Goal: Information Seeking & Learning: Learn about a topic

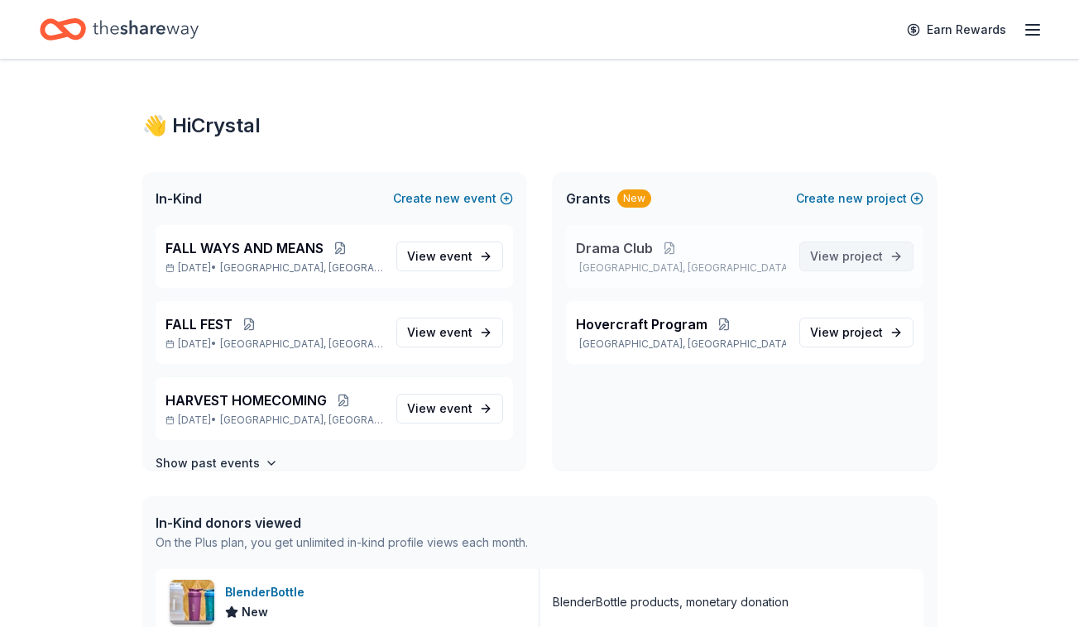
click at [842, 260] on span "View project" at bounding box center [846, 257] width 73 height 20
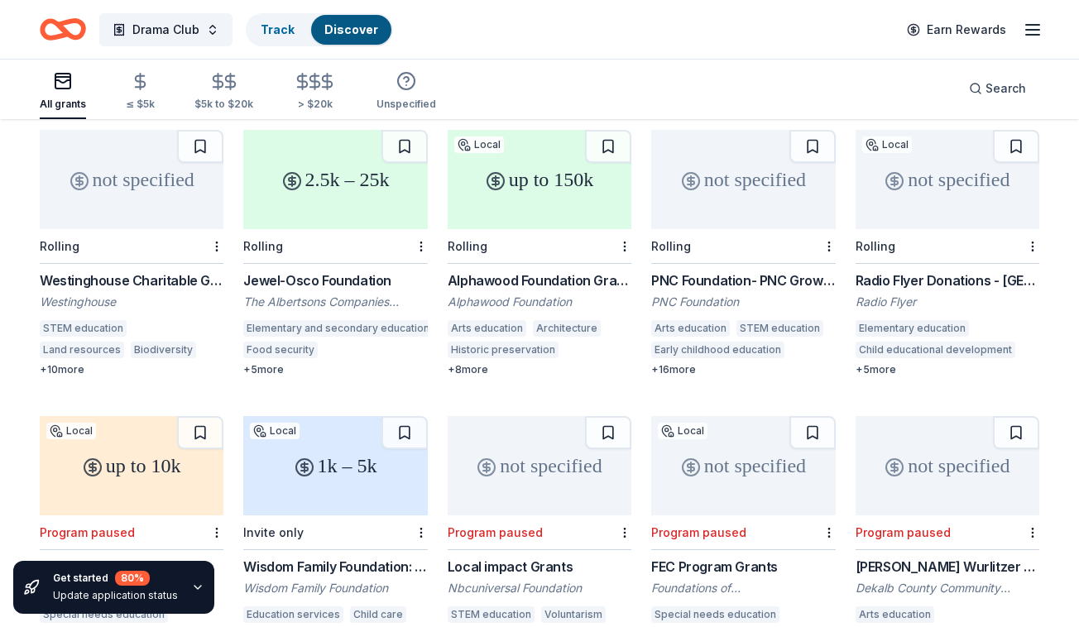
scroll to position [176, 0]
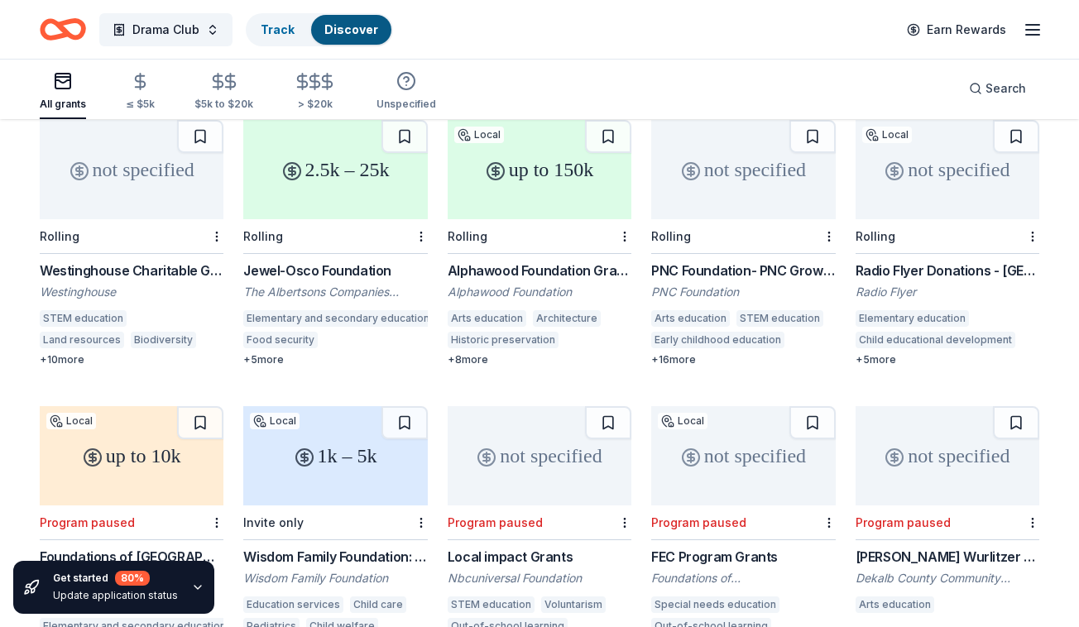
click at [315, 261] on div "Jewel-Osco Foundation" at bounding box center [335, 271] width 184 height 20
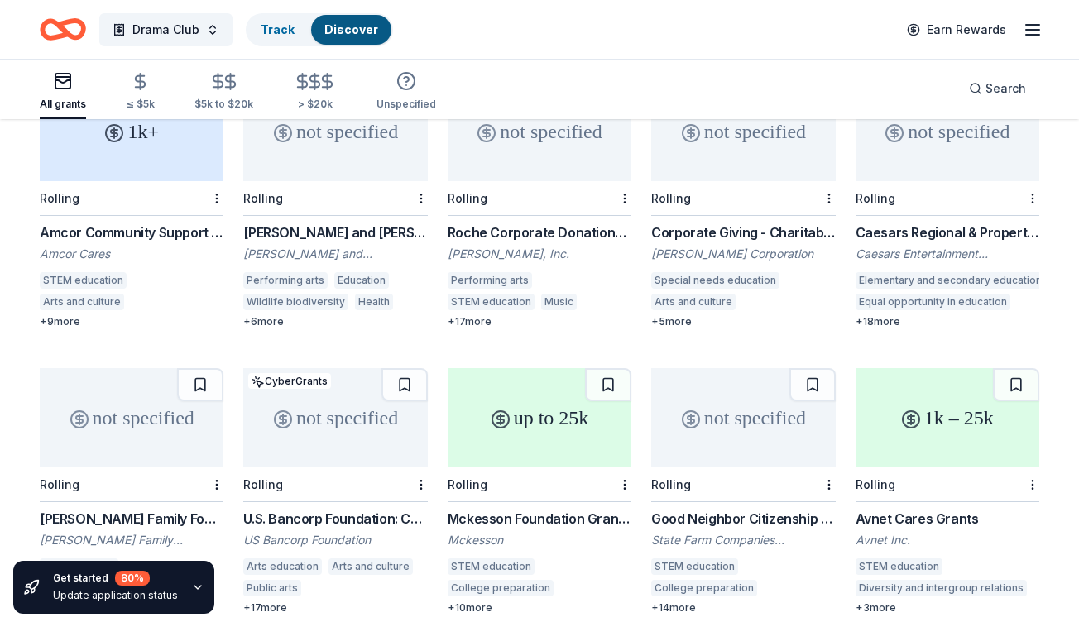
scroll to position [851, 0]
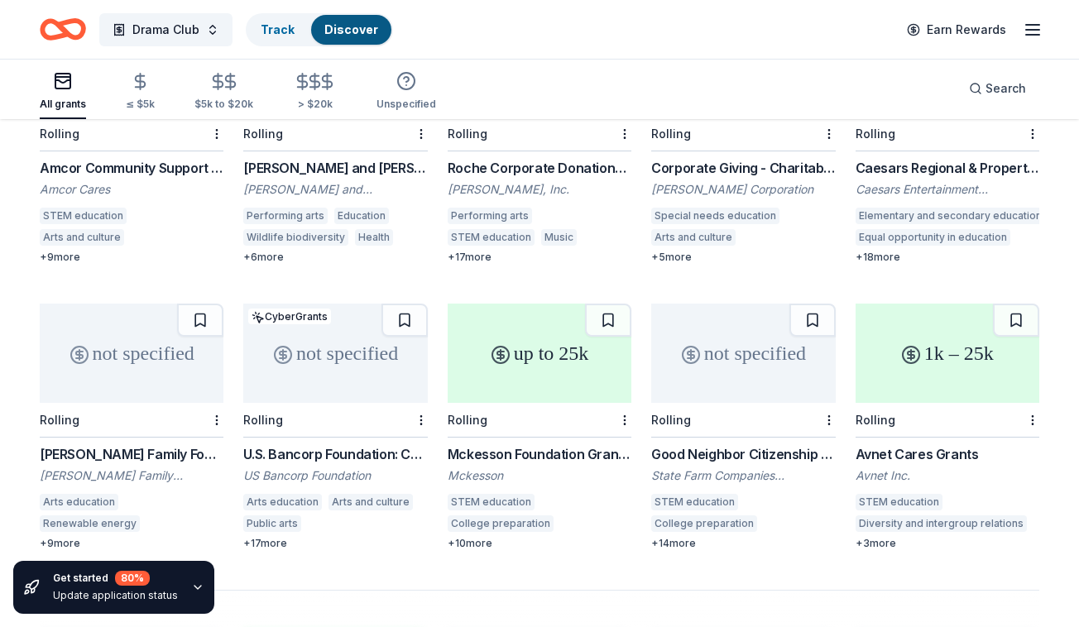
click at [354, 444] on div "U.S. Bancorp Foundation: Community Possible Grant Program" at bounding box center [335, 454] width 184 height 20
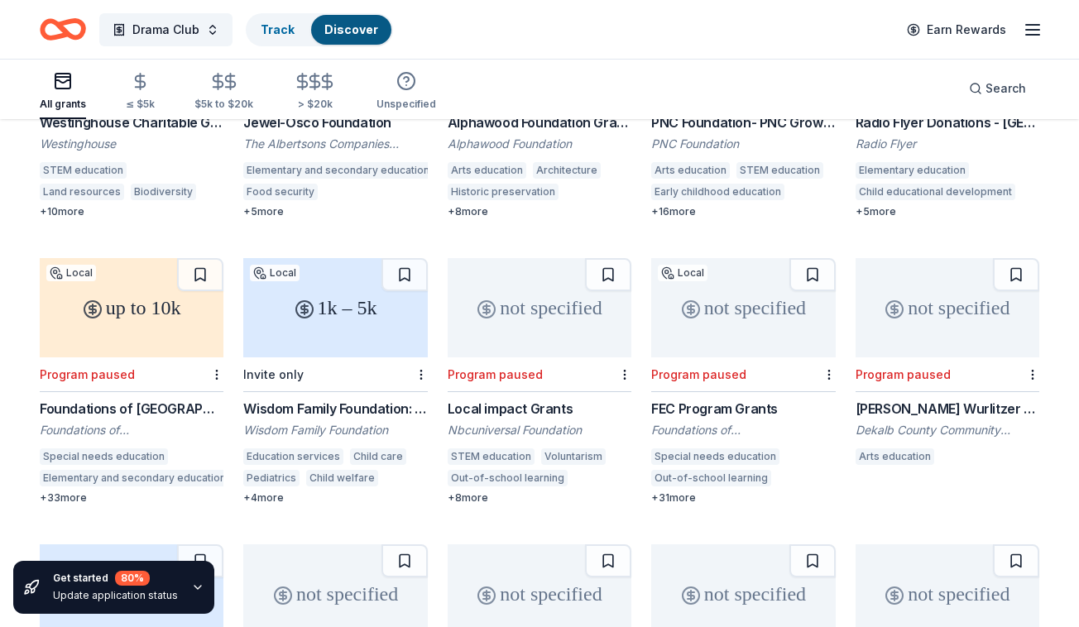
scroll to position [324, 0]
click at [610, 380] on div "Not interested" at bounding box center [572, 380] width 111 height 30
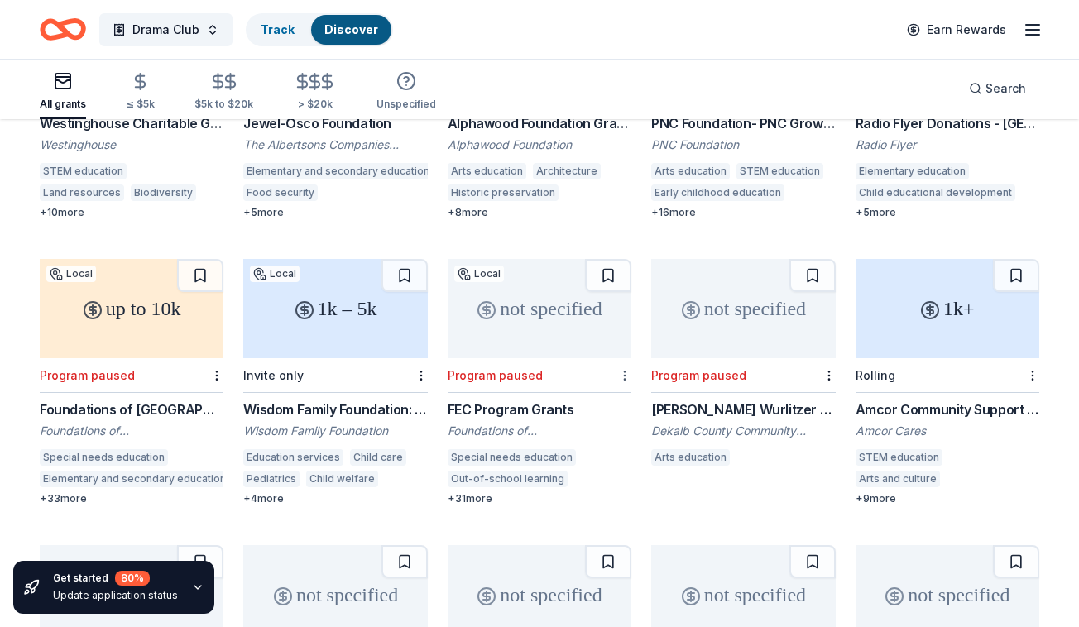
click at [615, 380] on div "Not interested" at bounding box center [572, 380] width 111 height 30
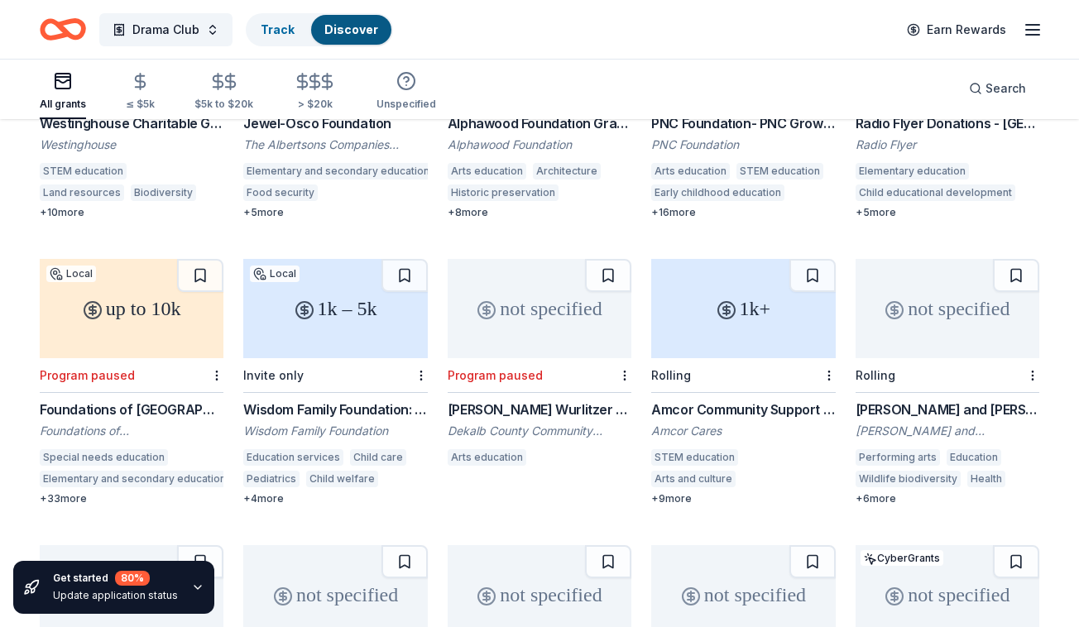
click at [622, 359] on div at bounding box center [623, 375] width 17 height 34
click at [611, 375] on div "Not interested" at bounding box center [572, 380] width 111 height 30
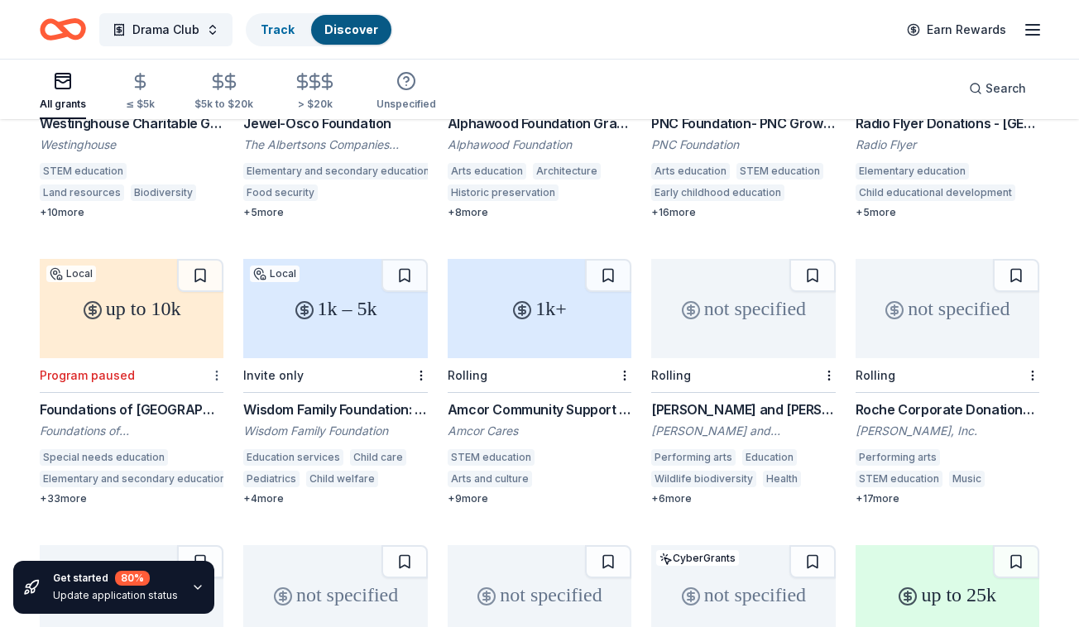
click at [204, 377] on div "Not interested" at bounding box center [164, 380] width 111 height 30
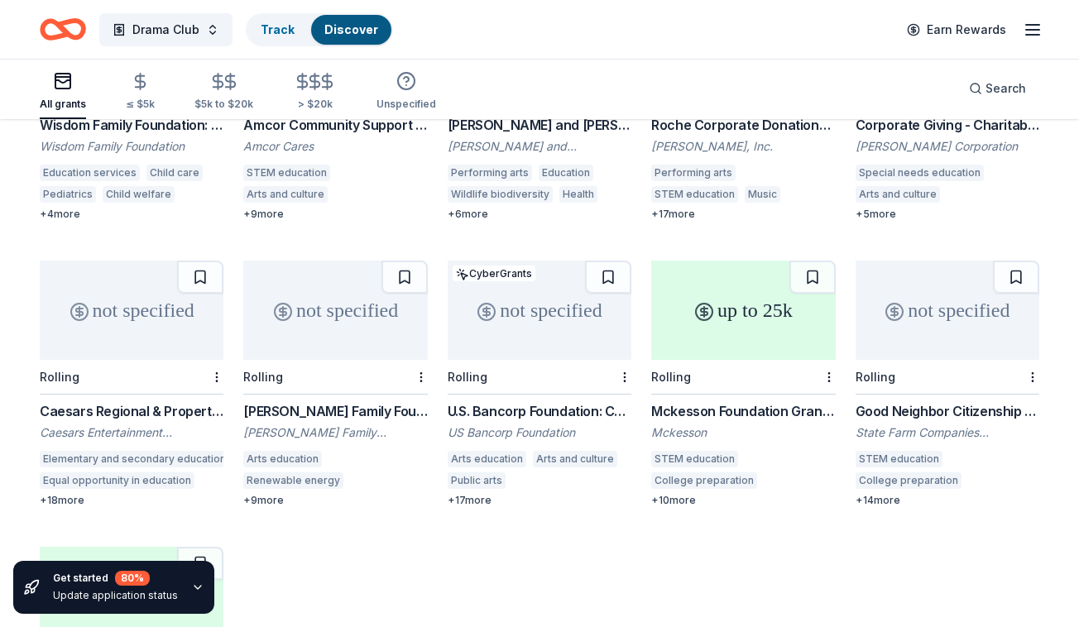
scroll to position [598, 0]
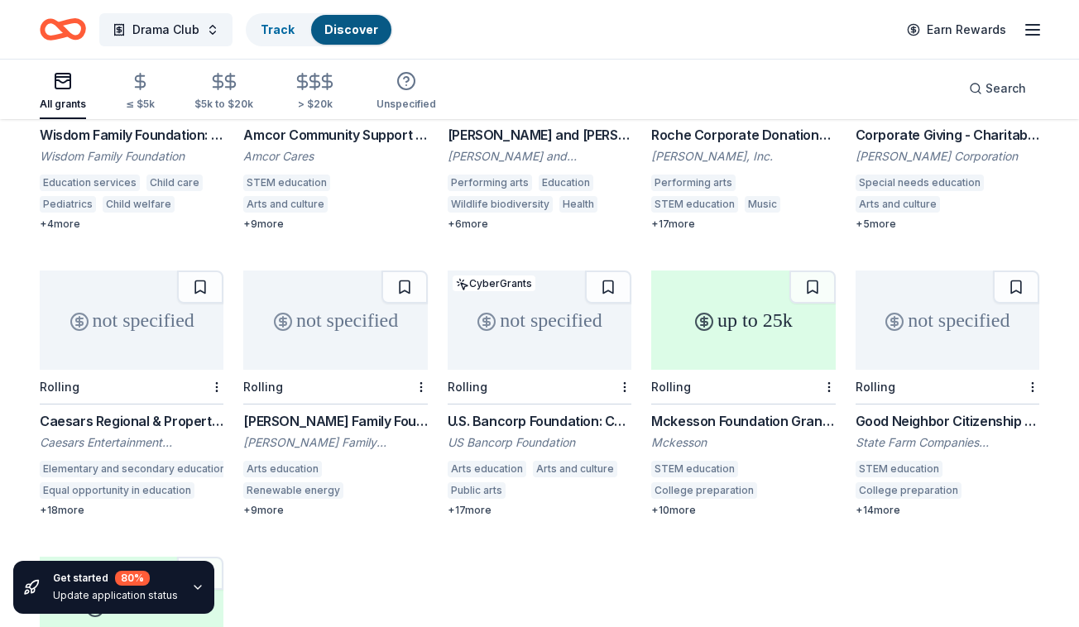
click at [104, 296] on div "not specified" at bounding box center [132, 320] width 184 height 99
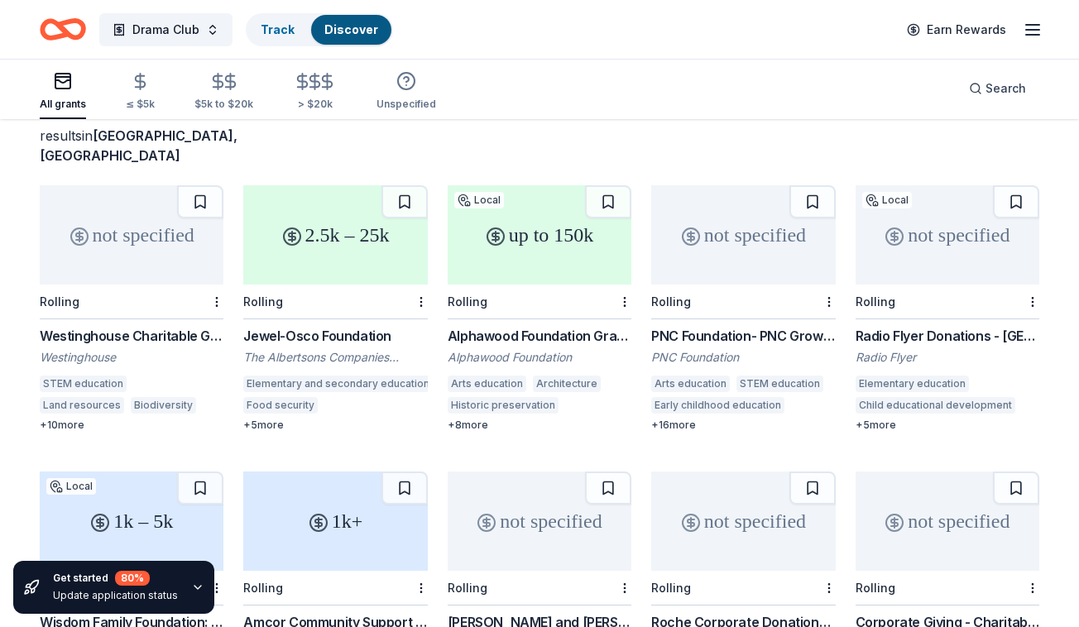
scroll to position [152, 0]
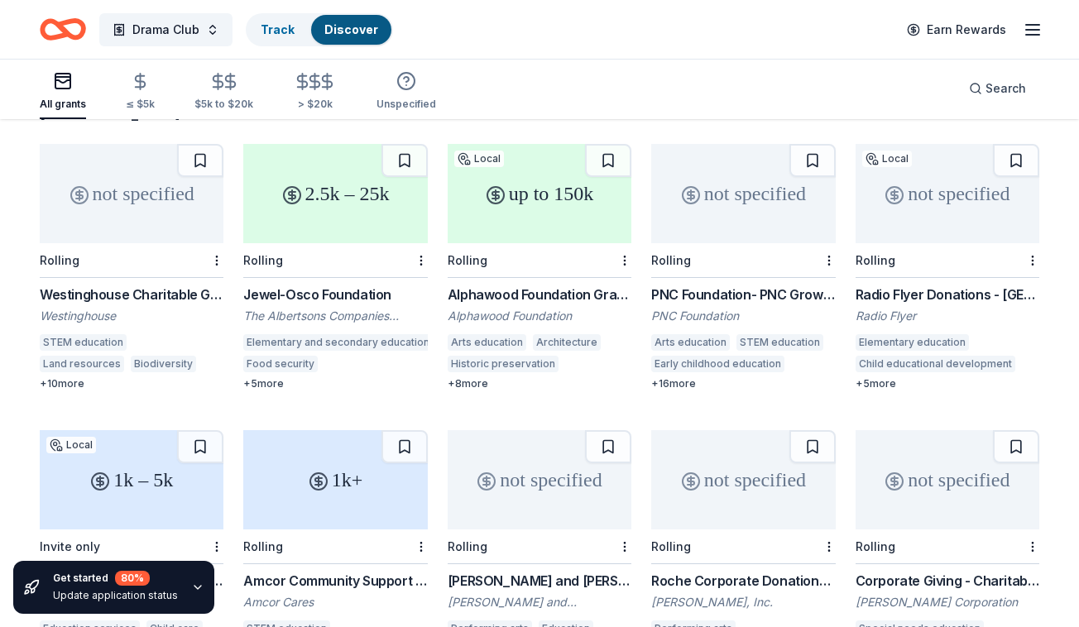
click at [763, 285] on div "PNC Foundation- PNC Grow Up Great" at bounding box center [743, 295] width 184 height 20
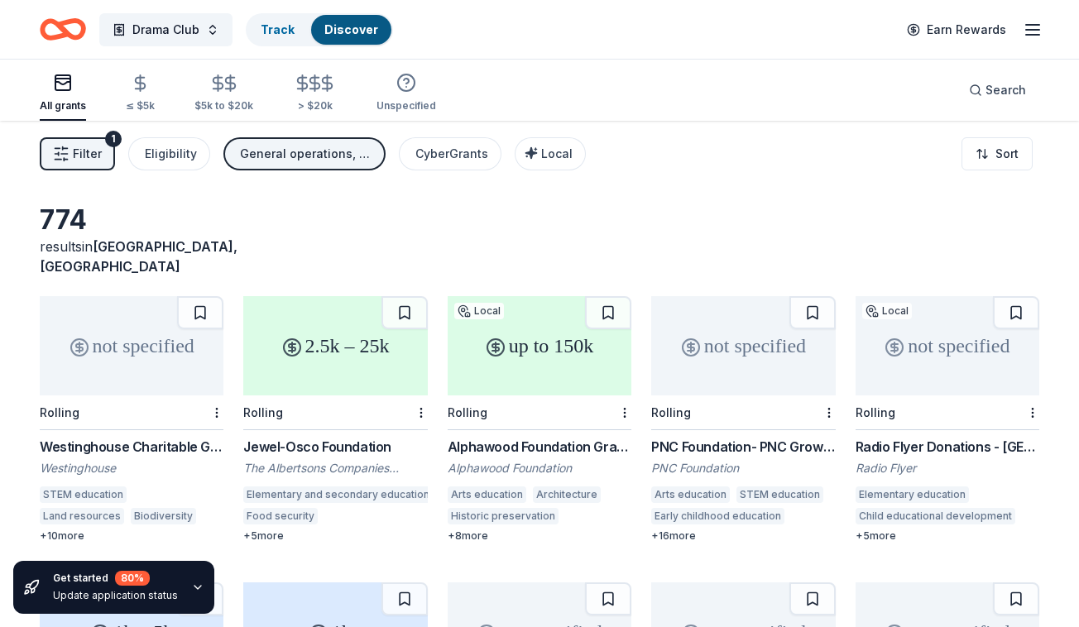
scroll to position [0, 0]
click at [79, 26] on icon "Home" at bounding box center [63, 29] width 46 height 39
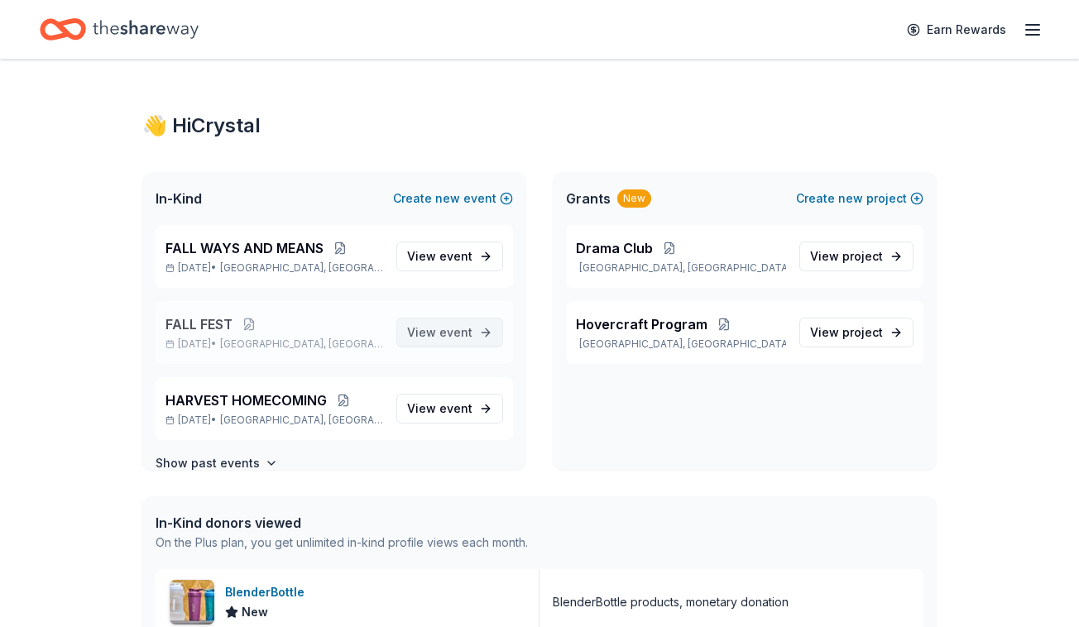
click at [466, 331] on span "event" at bounding box center [455, 332] width 33 height 14
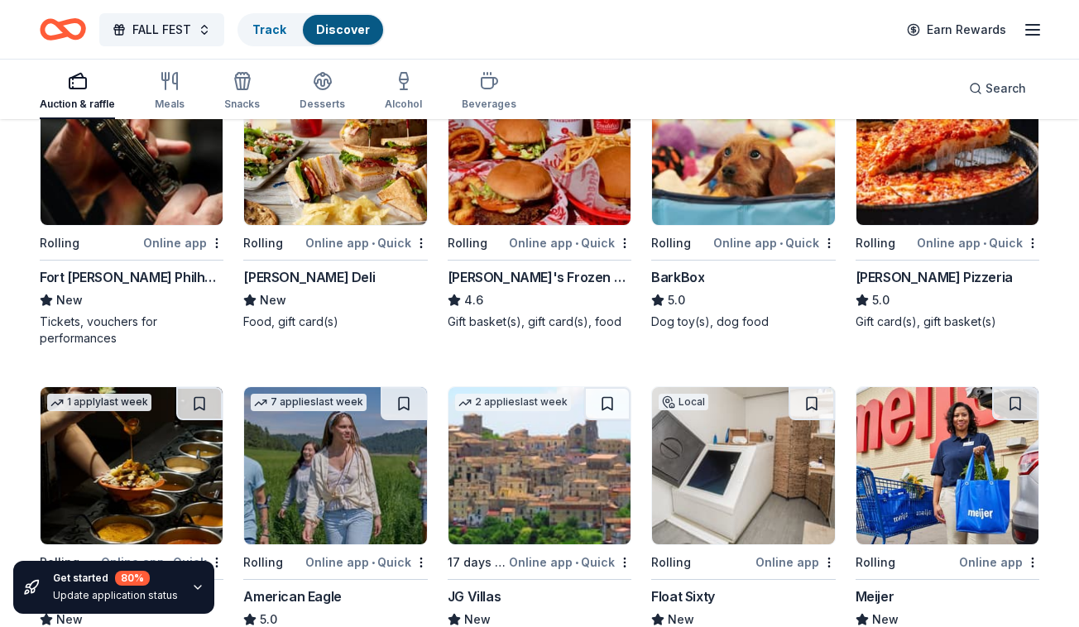
scroll to position [1689, 0]
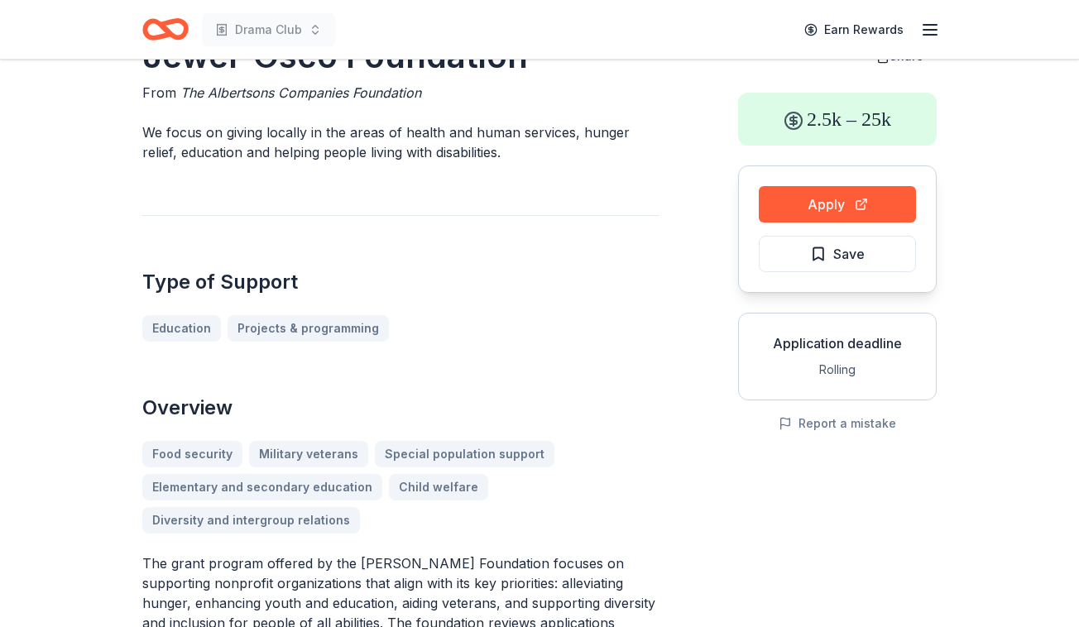
scroll to position [58, 0]
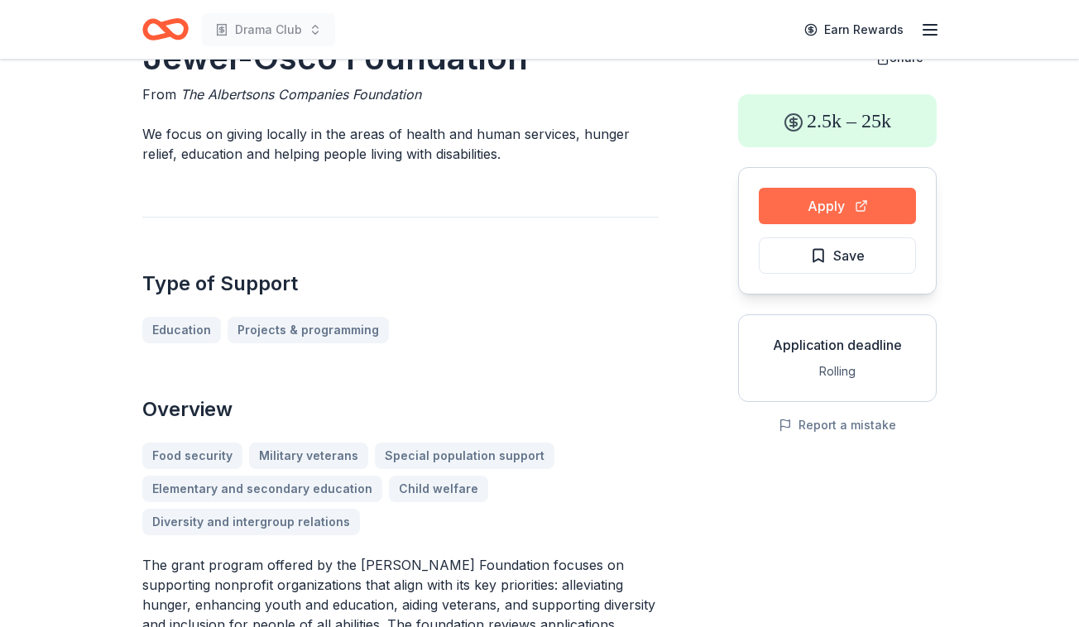
click at [799, 200] on button "Apply" at bounding box center [837, 206] width 157 height 36
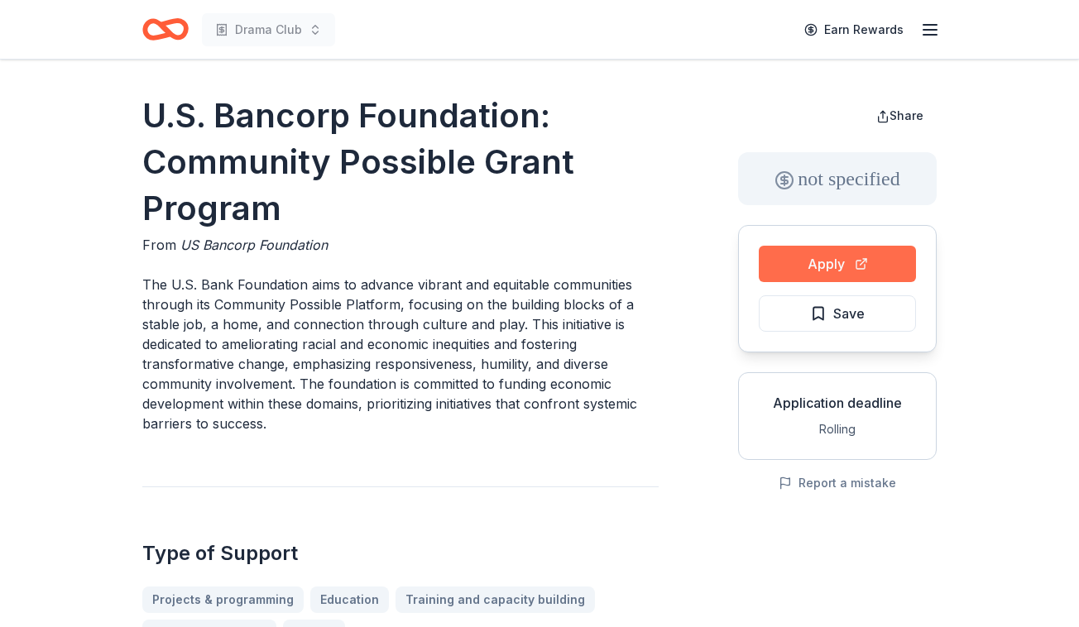
click at [786, 270] on button "Apply" at bounding box center [837, 264] width 157 height 36
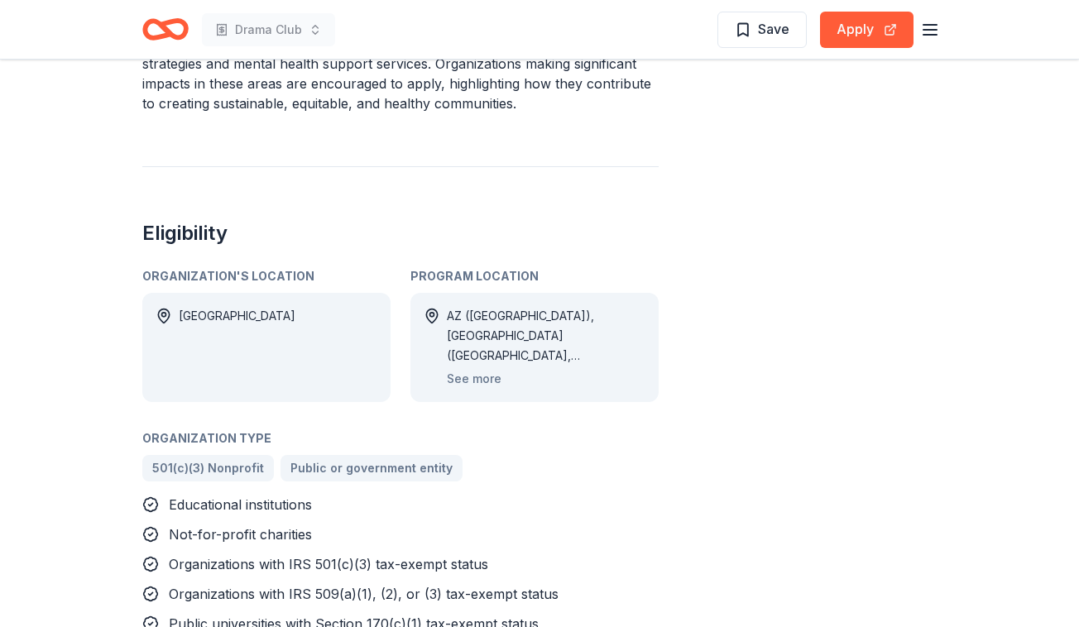
scroll to position [966, 0]
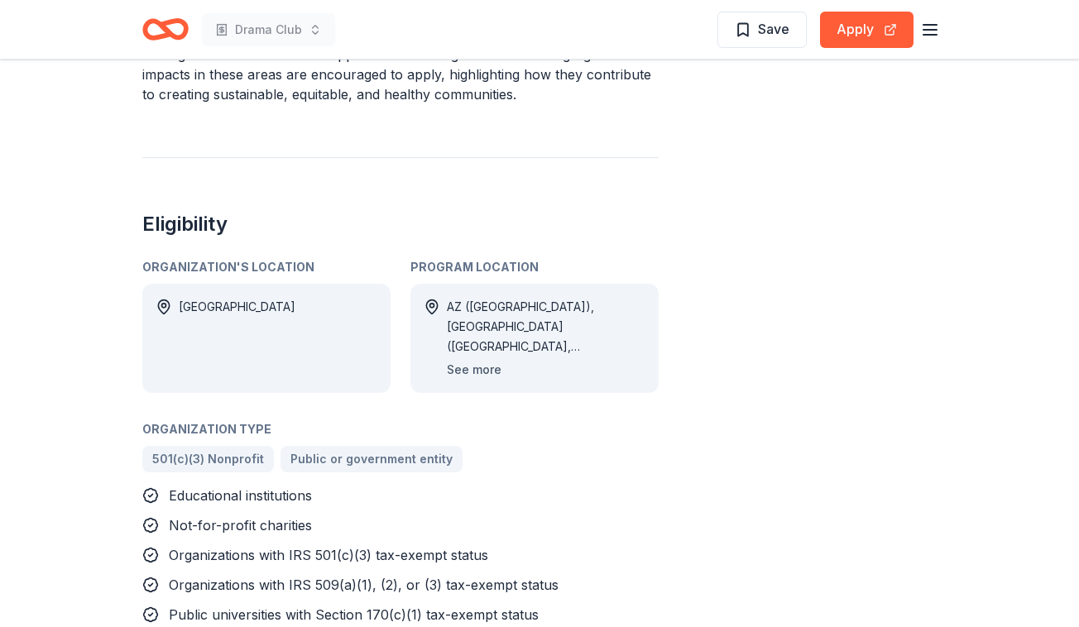
click at [461, 360] on button "See more" at bounding box center [474, 370] width 55 height 20
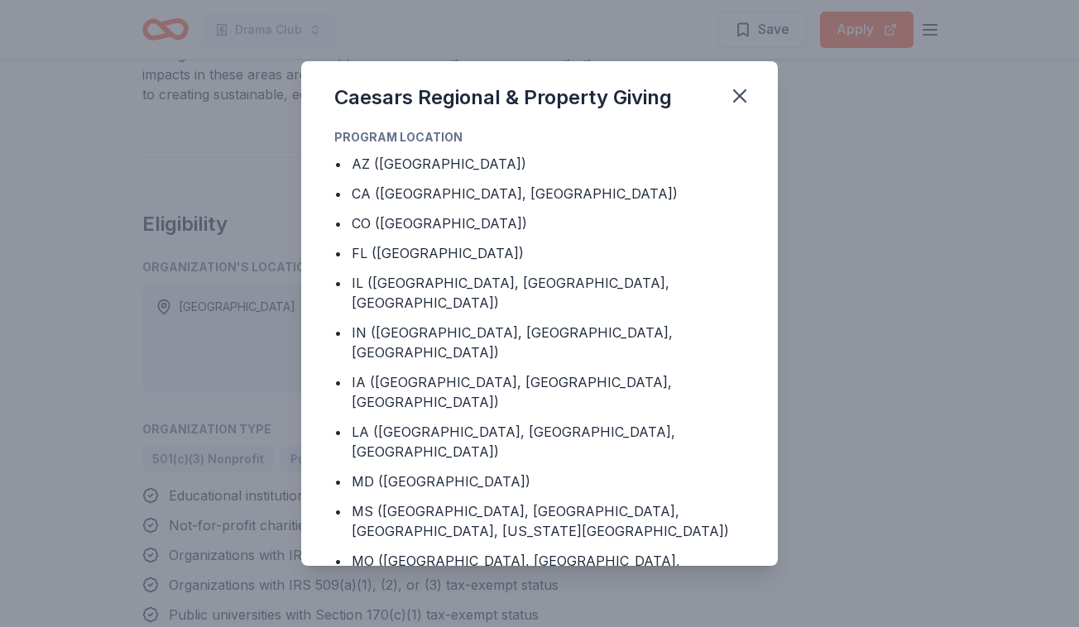
click at [834, 432] on div "Caesars Regional & Property Giving Program Location • AZ (Maricopa County) • CA…" at bounding box center [539, 313] width 1079 height 627
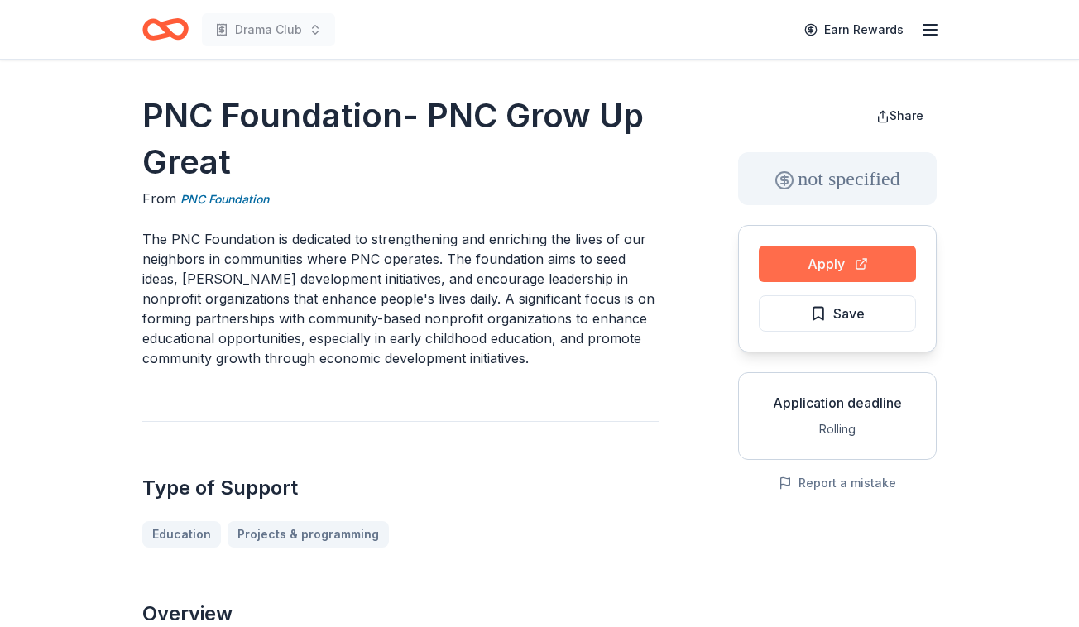
click at [793, 266] on button "Apply" at bounding box center [837, 264] width 157 height 36
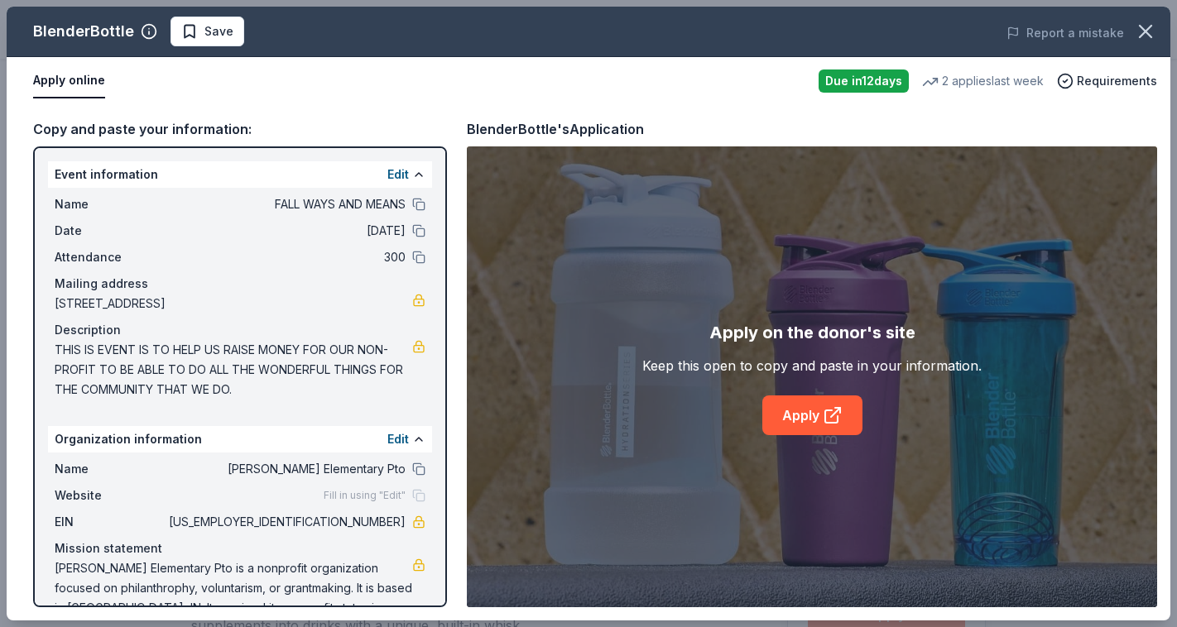
scroll to position [41, 0]
